Goal: Task Accomplishment & Management: Manage account settings

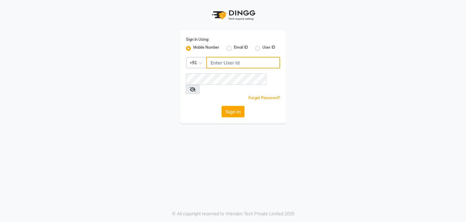
click at [215, 67] on input "Username" at bounding box center [244, 63] width 74 height 12
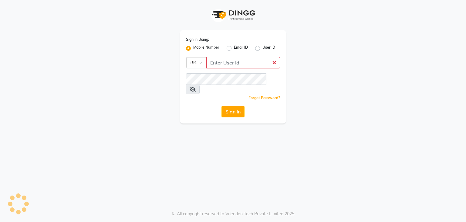
click at [263, 50] on label "User ID" at bounding box center [269, 48] width 13 height 7
click at [263, 49] on input "User ID" at bounding box center [265, 47] width 4 height 4
radio input "true"
radio input "false"
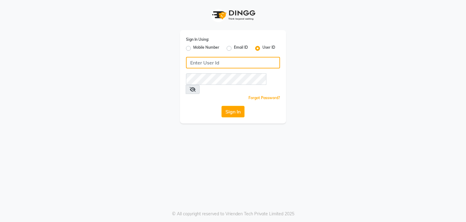
click at [224, 62] on input "Username" at bounding box center [233, 63] width 94 height 12
paste input "tucsalon"
type input "tucsalon"
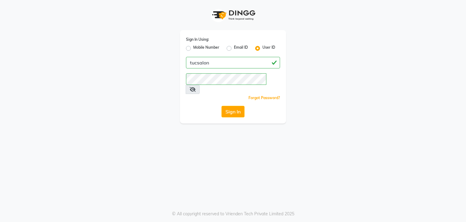
click at [180, 132] on div "Sign In Using: Mobile Number Email ID User ID tucsalon Remember me Forgot Passw…" at bounding box center [233, 111] width 466 height 222
click at [234, 106] on button "Sign In" at bounding box center [233, 112] width 23 height 12
